Goal: Register for event/course

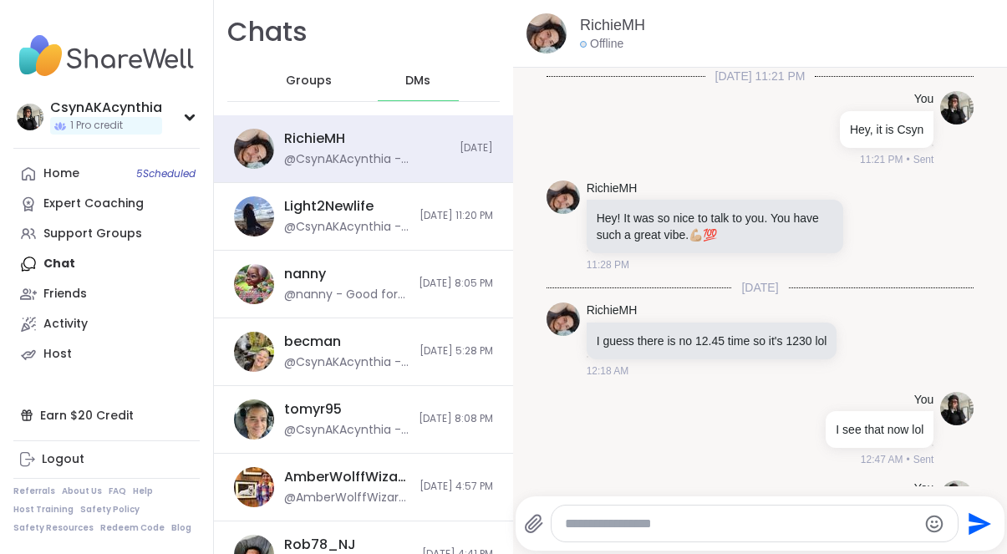
scroll to position [2059, 0]
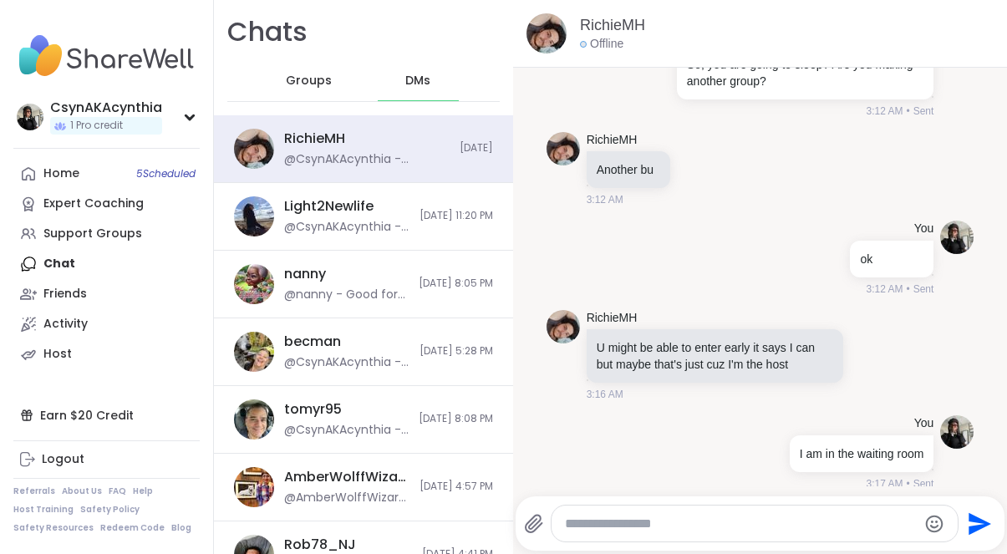
click at [422, 88] on div "DMs" at bounding box center [419, 81] width 82 height 40
click at [114, 68] on img at bounding box center [106, 56] width 186 height 58
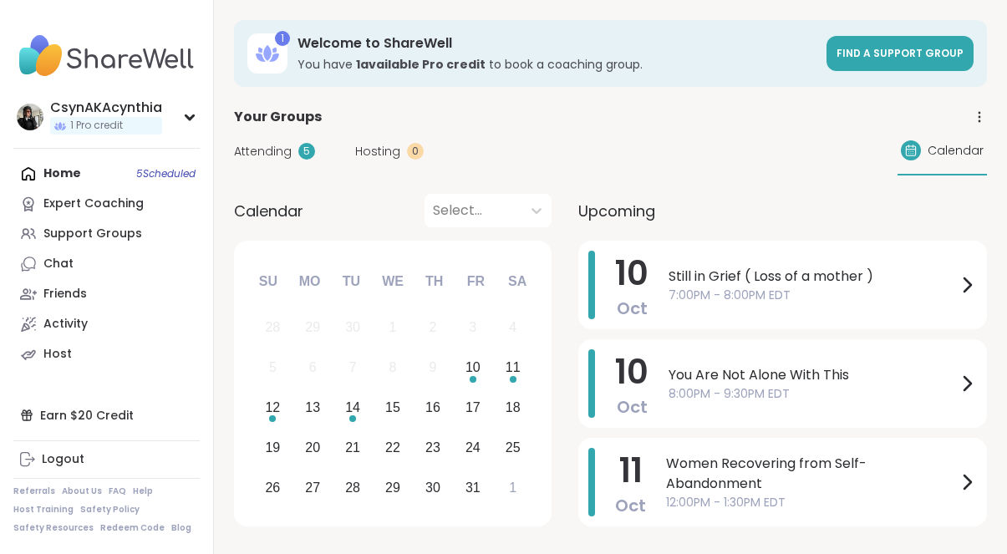
click at [57, 175] on div "Home 5 Scheduled Expert Coaching Support Groups Chat Friends Activity Host" at bounding box center [106, 264] width 186 height 210
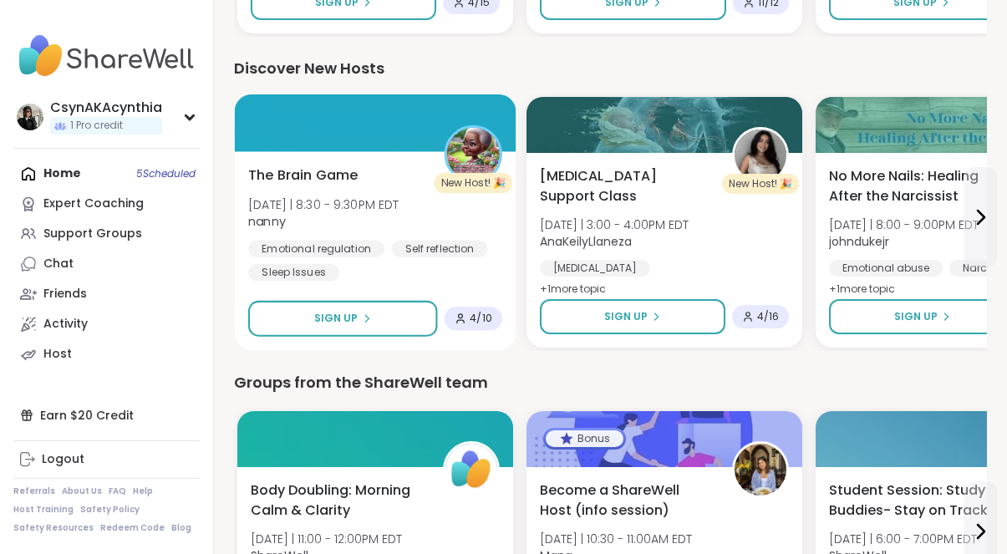
scroll to position [2075, 0]
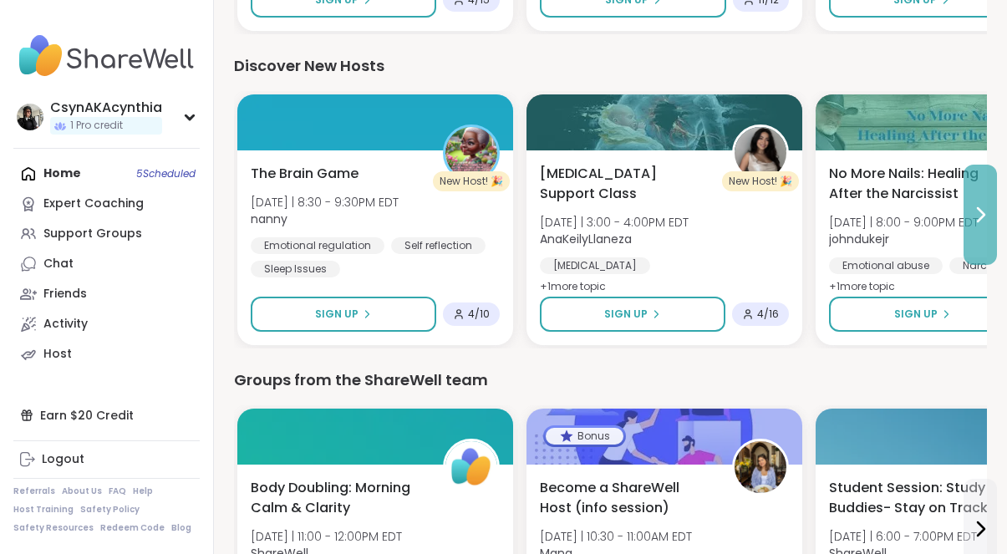
click at [980, 212] on icon at bounding box center [980, 215] width 20 height 20
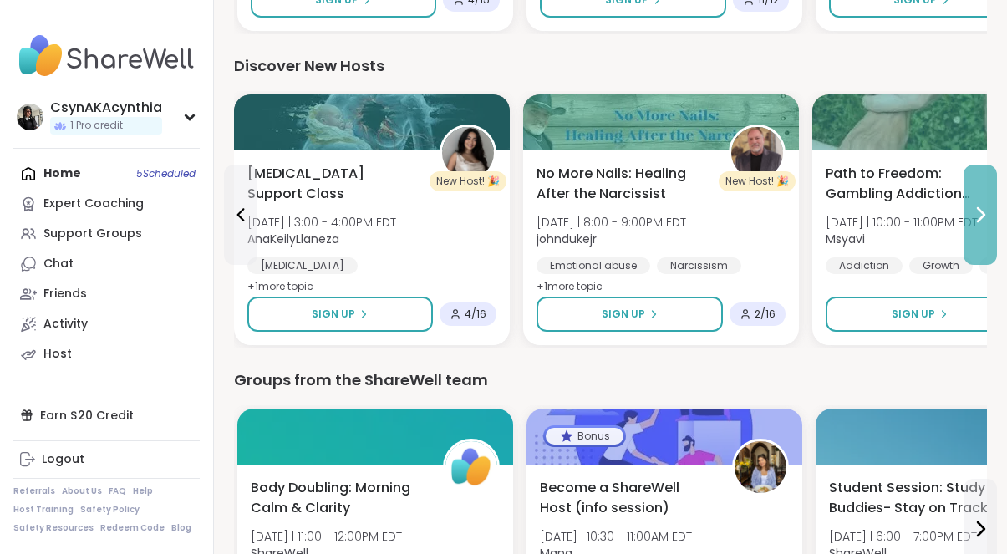
click at [980, 212] on icon at bounding box center [980, 215] width 20 height 20
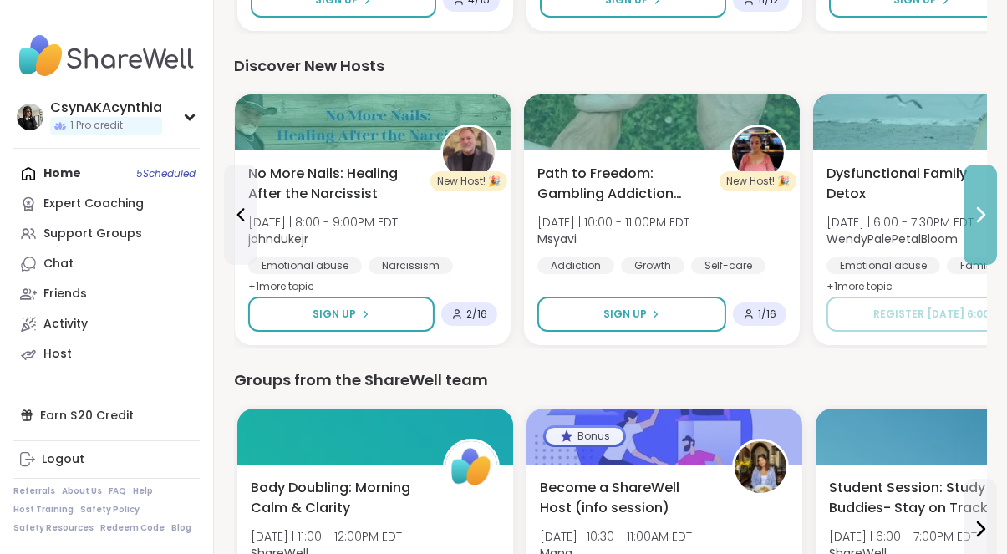
click at [980, 212] on icon at bounding box center [980, 215] width 20 height 20
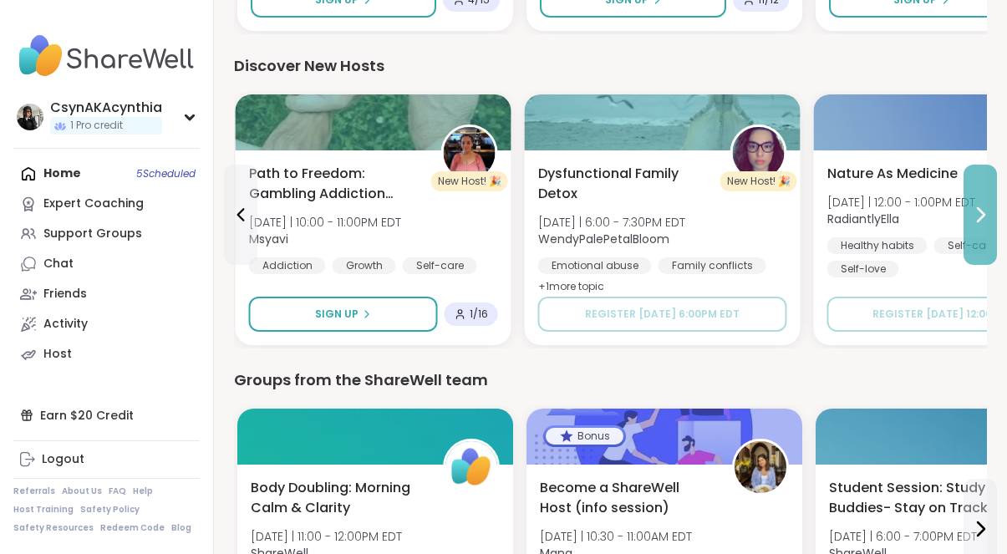
click at [980, 212] on icon at bounding box center [980, 215] width 20 height 20
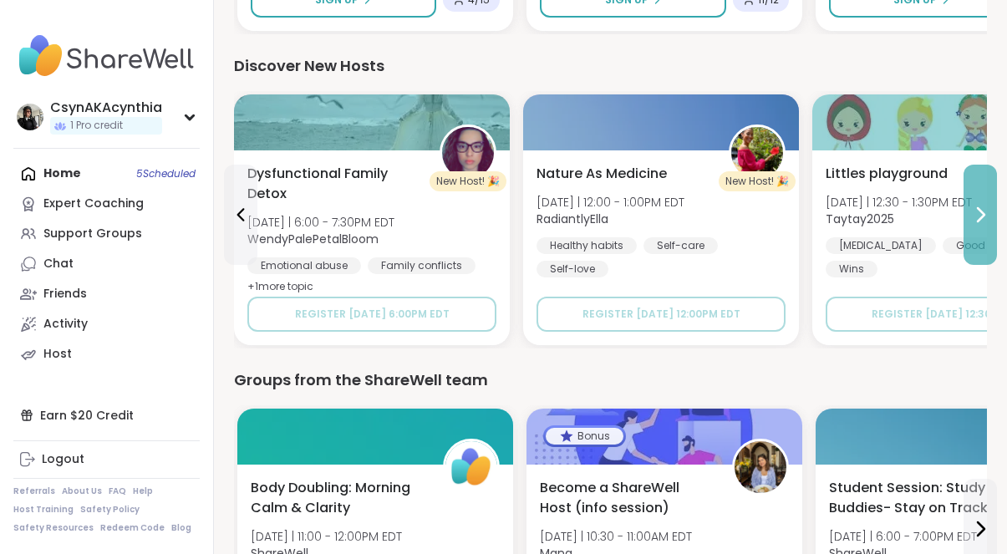
click at [980, 212] on icon at bounding box center [980, 215] width 20 height 20
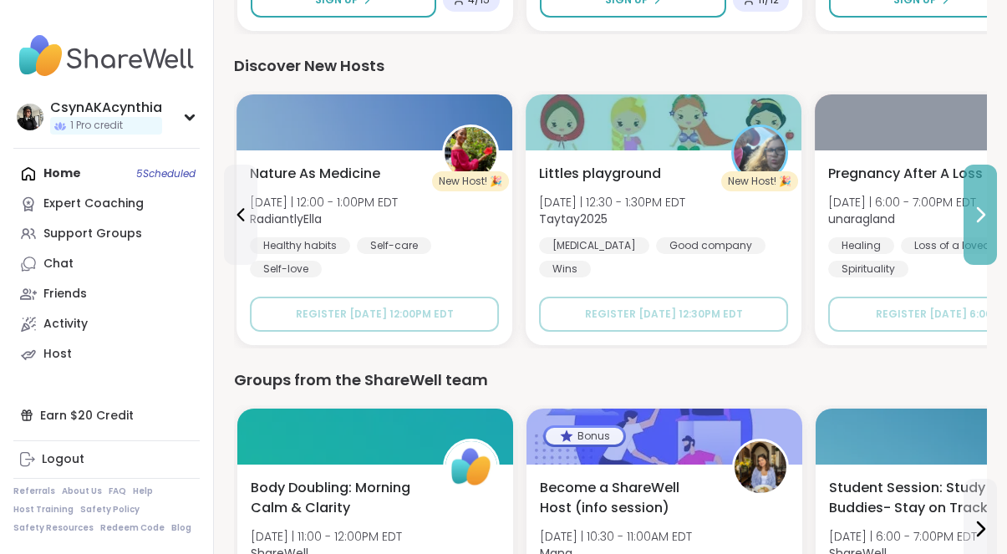
click at [980, 212] on icon at bounding box center [980, 215] width 20 height 20
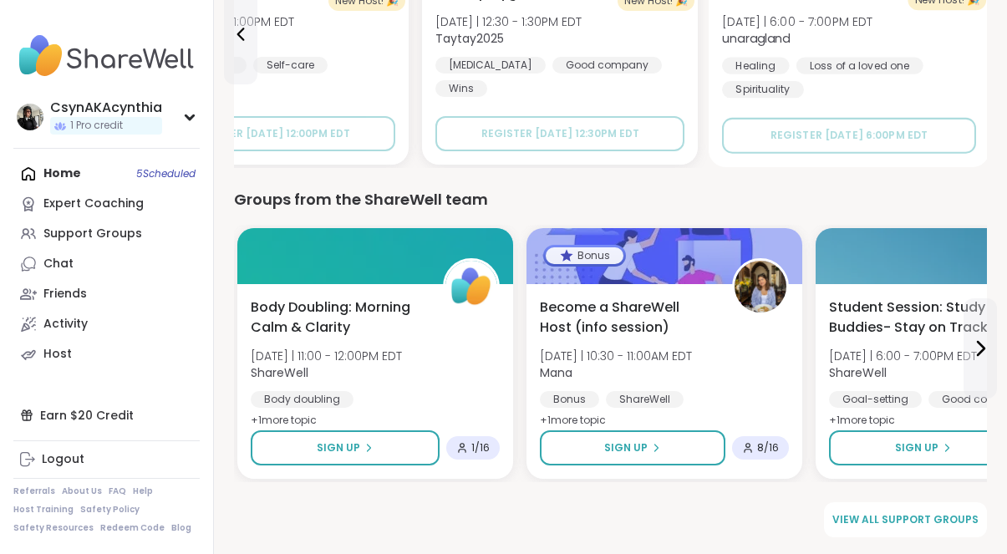
scroll to position [2255, 0]
click at [983, 346] on icon at bounding box center [980, 348] width 20 height 20
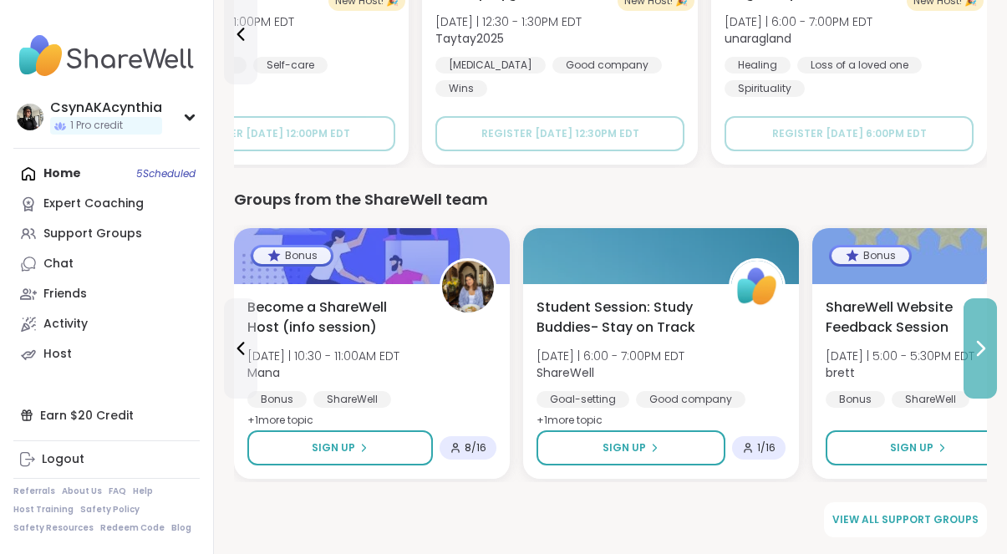
click at [983, 346] on icon at bounding box center [980, 348] width 20 height 20
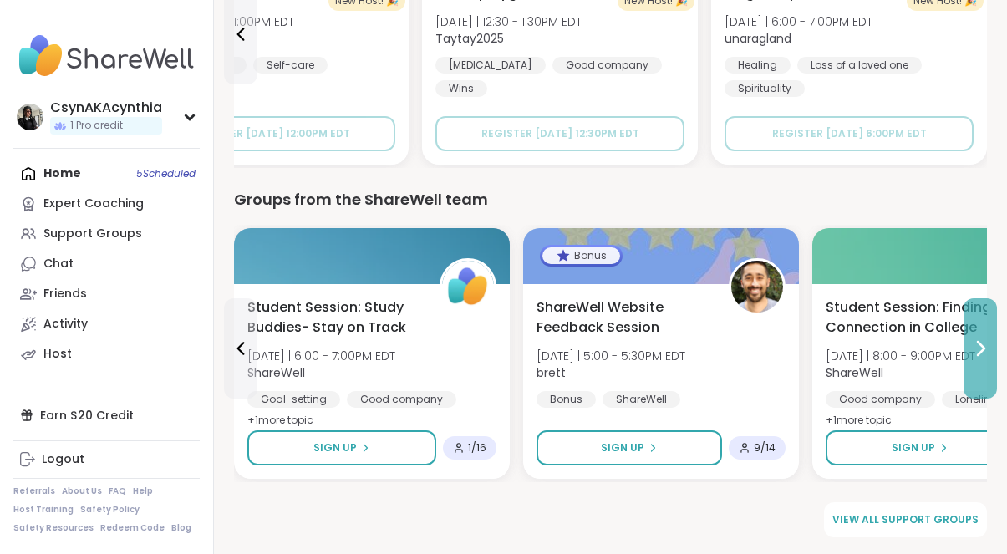
click at [983, 346] on icon at bounding box center [980, 348] width 20 height 20
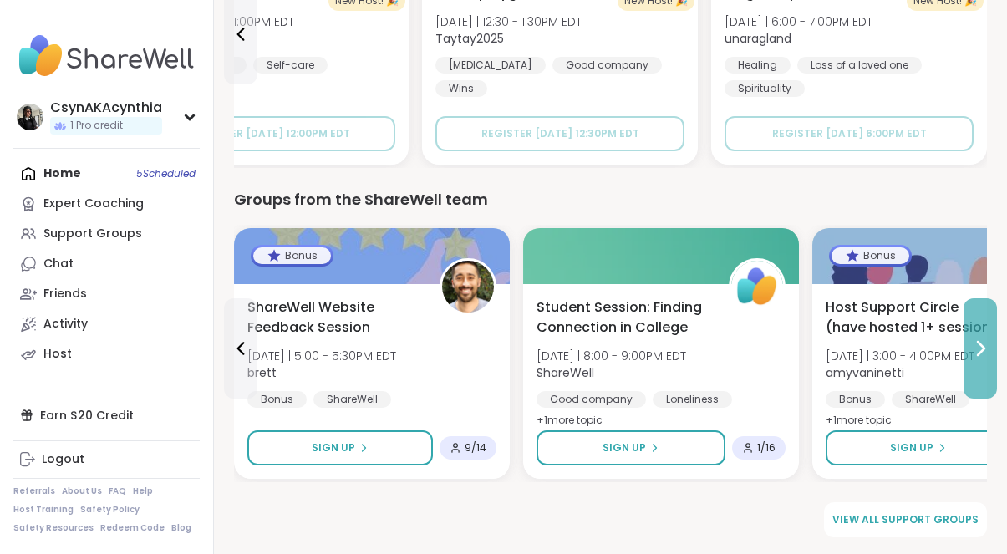
click at [983, 346] on icon at bounding box center [980, 348] width 20 height 20
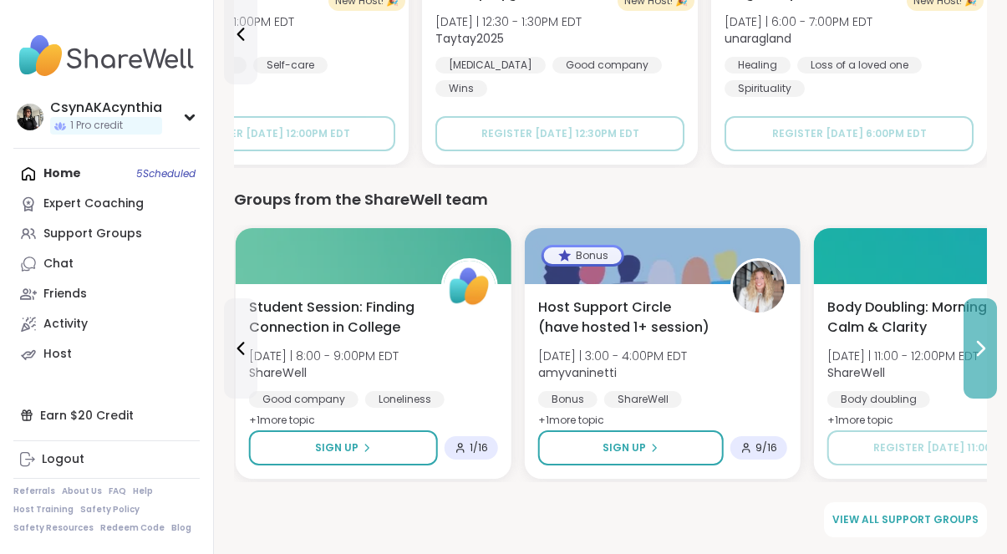
click at [983, 346] on icon at bounding box center [980, 348] width 20 height 20
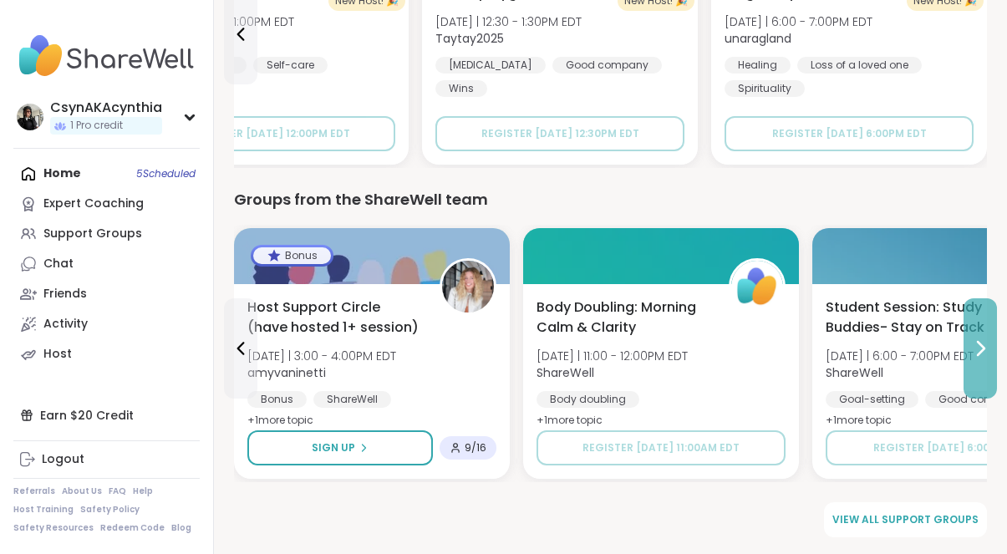
click at [983, 346] on icon at bounding box center [980, 348] width 20 height 20
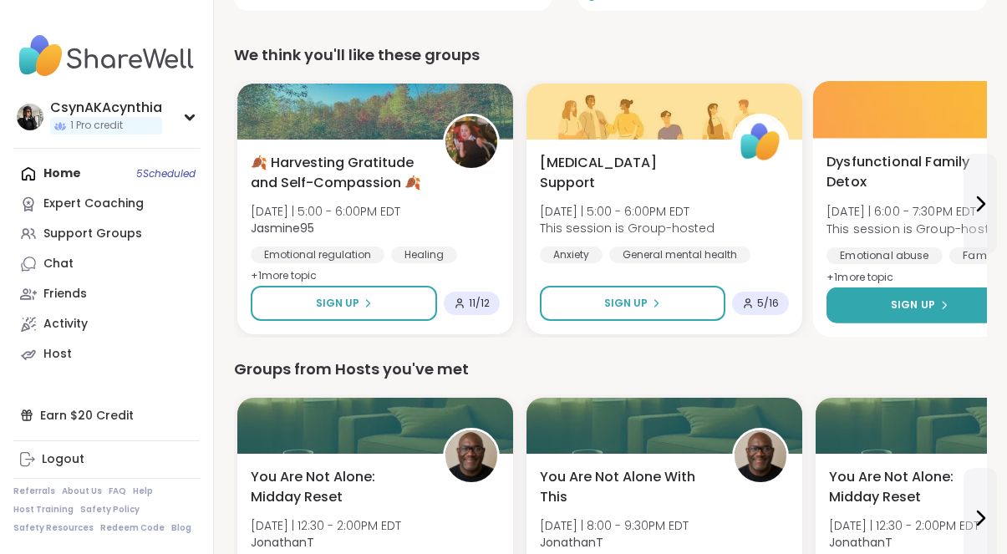
scroll to position [511, 0]
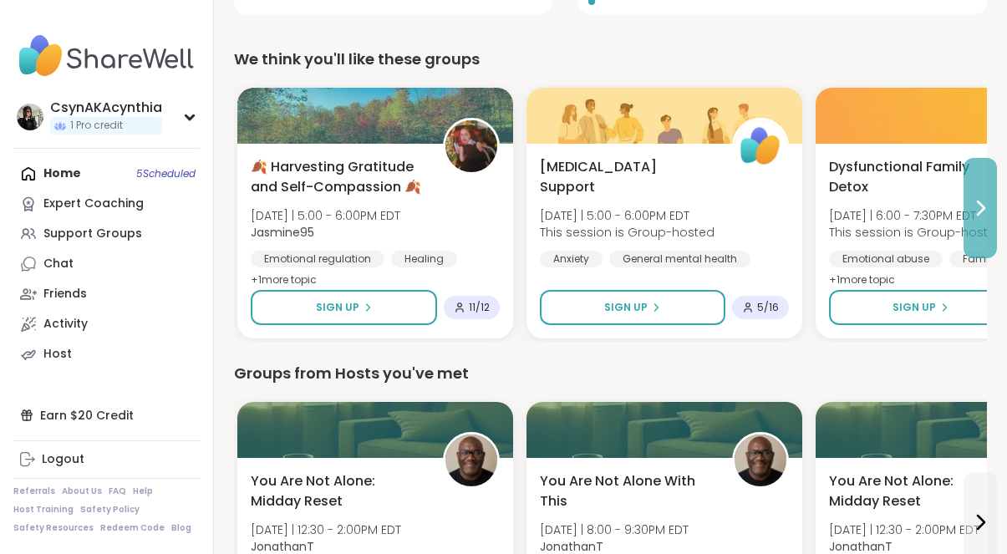
click at [970, 208] on icon at bounding box center [980, 208] width 20 height 20
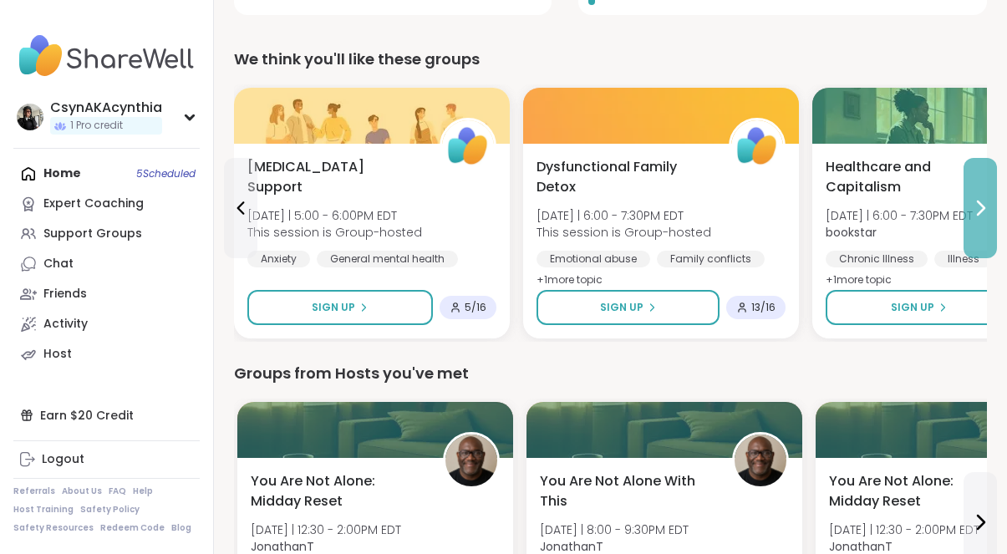
click at [972, 205] on icon at bounding box center [980, 208] width 20 height 20
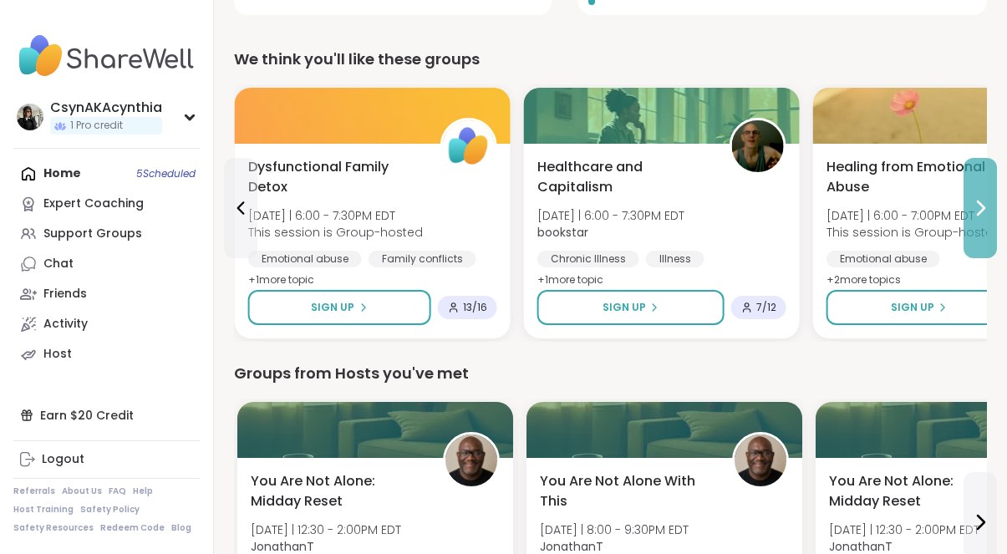
click at [972, 205] on icon at bounding box center [980, 208] width 20 height 20
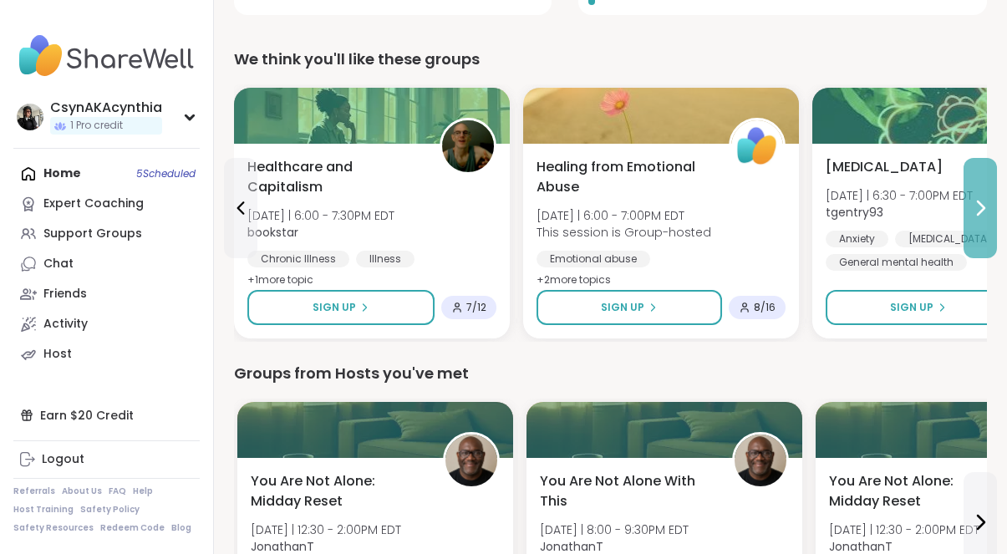
click at [972, 205] on icon at bounding box center [980, 208] width 20 height 20
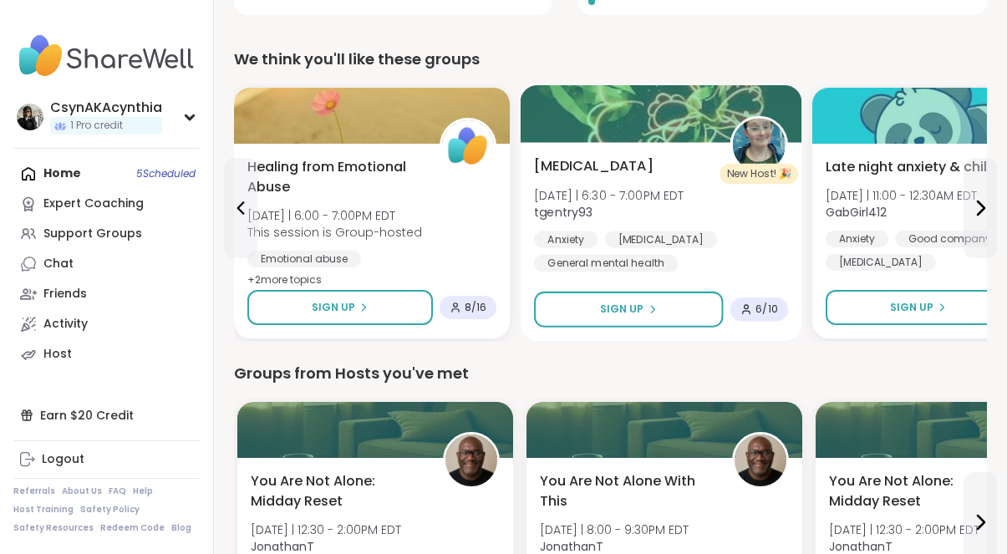
click at [592, 156] on span "[MEDICAL_DATA]" at bounding box center [593, 166] width 119 height 20
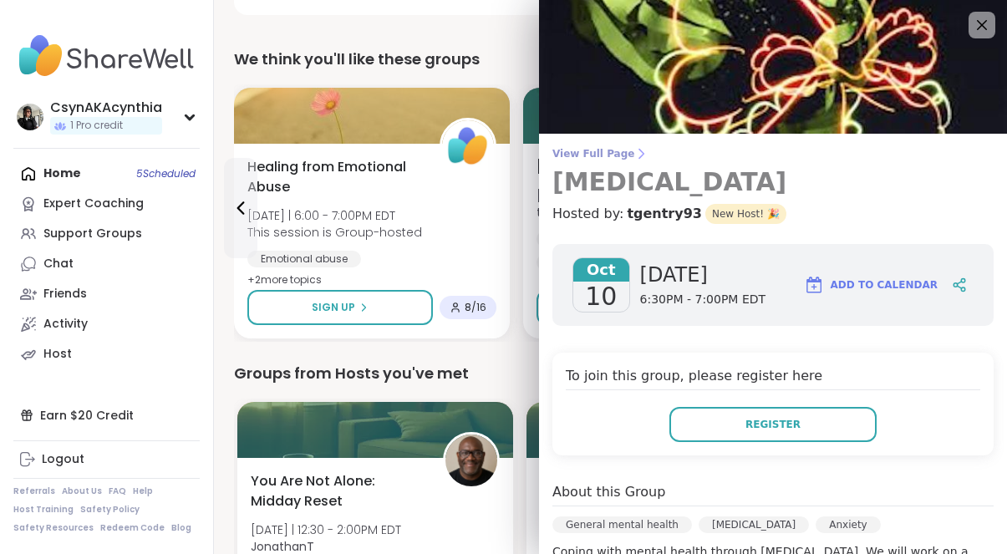
click at [610, 150] on span "View Full Page" at bounding box center [772, 153] width 441 height 13
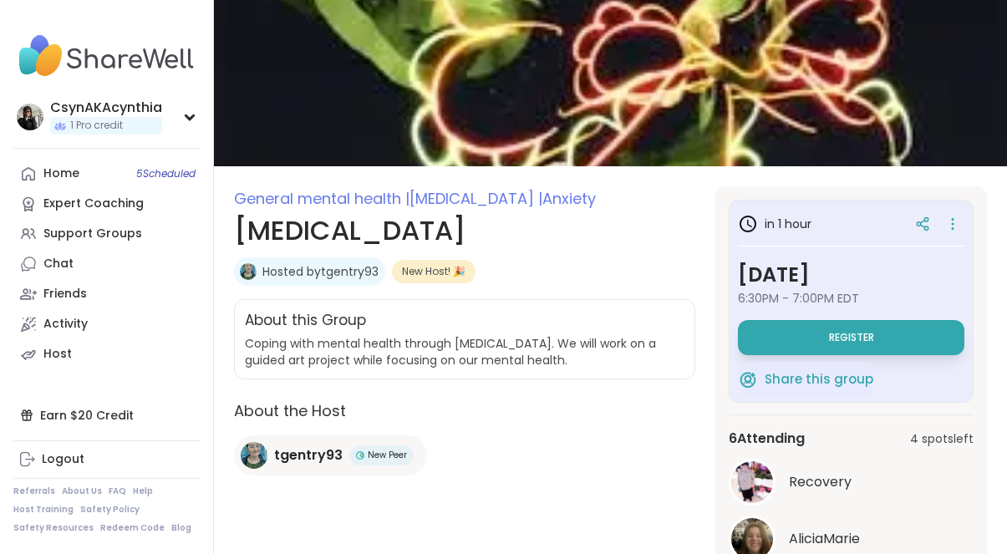
scroll to position [51, 0]
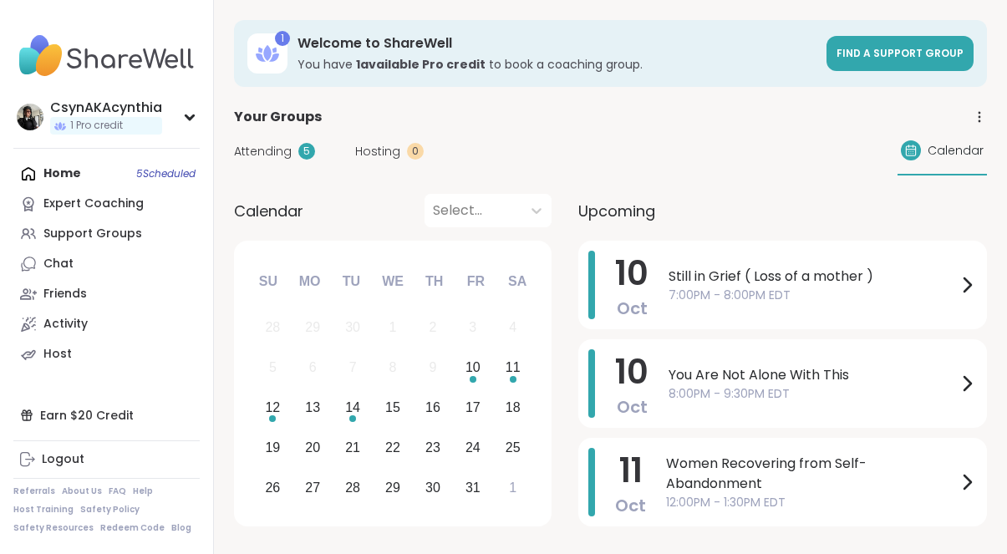
click at [71, 170] on div "Home 5 Scheduled Expert Coaching Support Groups Chat Friends Activity Host" at bounding box center [106, 264] width 186 height 210
